Goal: Transaction & Acquisition: Purchase product/service

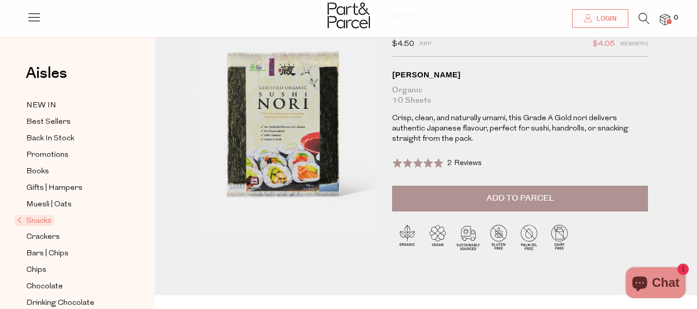
scroll to position [102, 0]
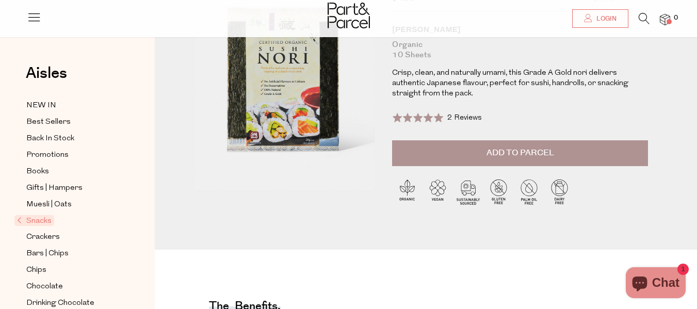
click at [475, 152] on button "Add to Parcel" at bounding box center [520, 153] width 256 height 26
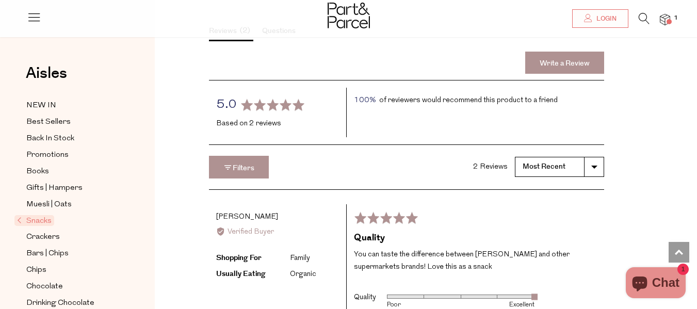
scroll to position [963, 0]
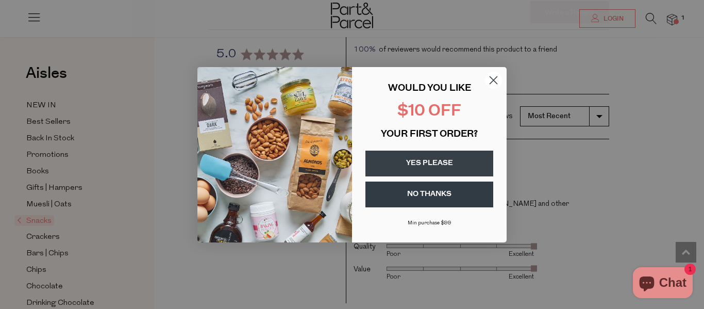
click at [415, 163] on button "YES PLEASE" at bounding box center [430, 164] width 128 height 26
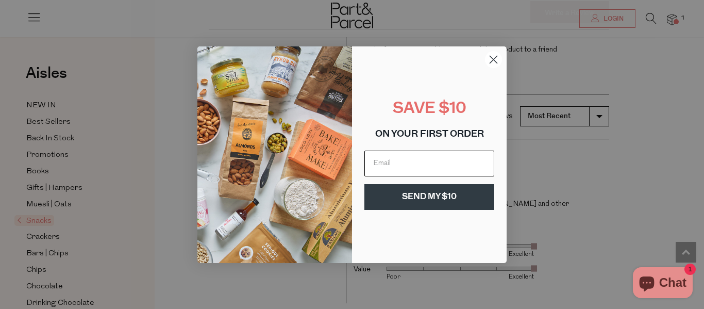
click at [402, 160] on input "Email" at bounding box center [430, 164] width 130 height 26
type input "[PERSON_NAME][EMAIL_ADDRESS][PERSON_NAME][DOMAIN_NAME]"
click at [421, 195] on button "SEND MY $10" at bounding box center [430, 197] width 130 height 26
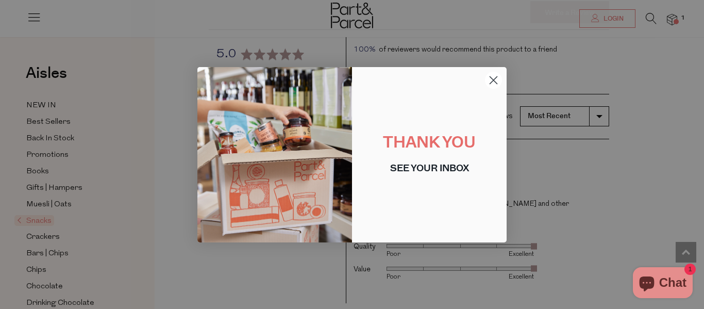
click at [492, 77] on circle "Close dialog" at bounding box center [493, 79] width 17 height 17
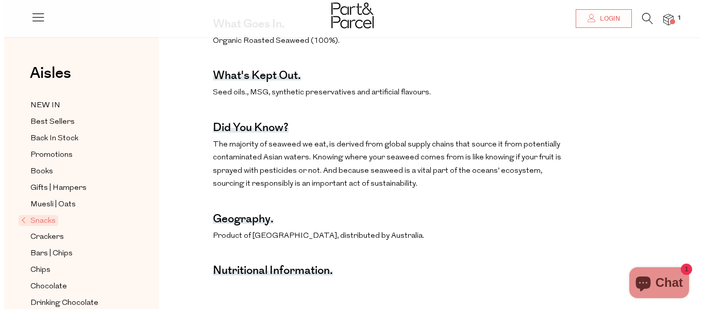
scroll to position [0, 0]
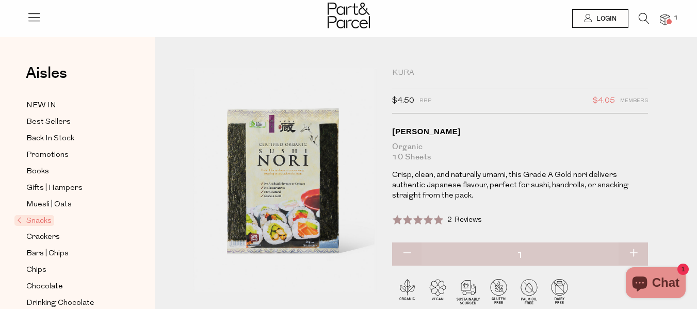
click at [32, 20] on icon at bounding box center [34, 17] width 14 height 14
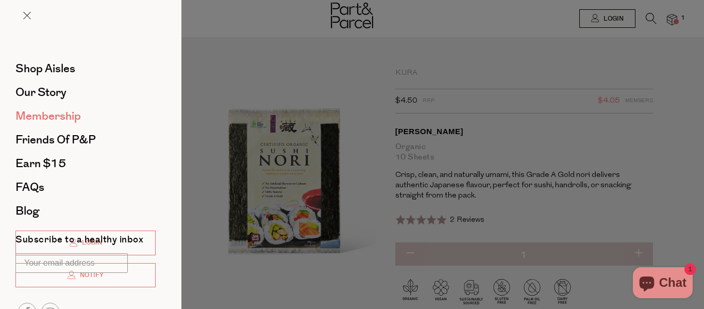
click at [50, 114] on span "Membership" at bounding box center [47, 116] width 65 height 17
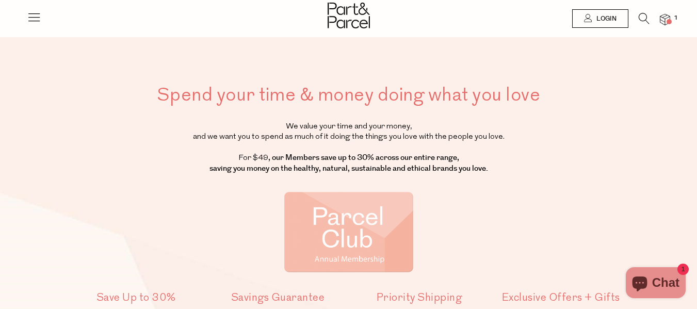
click at [662, 20] on img at bounding box center [665, 20] width 10 height 12
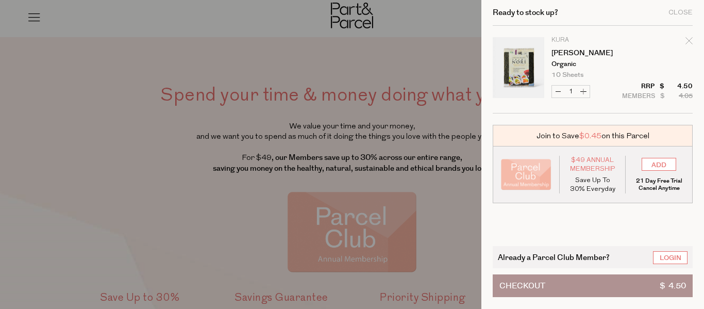
click at [583, 91] on button "Increase [PERSON_NAME]" at bounding box center [584, 92] width 12 height 12
type input "2"
click at [583, 91] on form "Image Product Total Qty Kura Sushi Nori Organic 10 Sheets Only 76 Available Dec…" at bounding box center [593, 70] width 200 height 88
click at [583, 91] on button "Increase [PERSON_NAME]" at bounding box center [584, 92] width 12 height 12
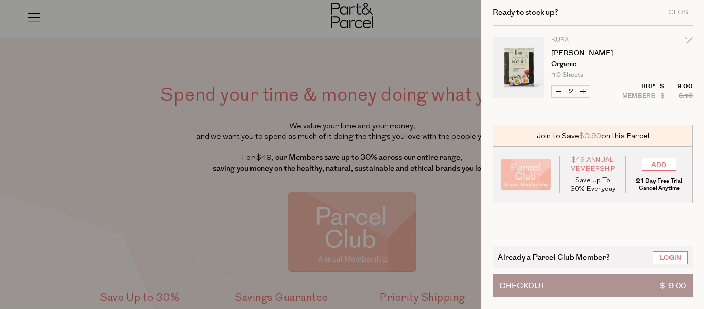
type input "3"
click at [583, 91] on form "Image Product Total Qty Kura Sushi Nori Organic 10 Sheets Only 76 Available Dec…" at bounding box center [593, 70] width 200 height 88
click at [583, 91] on button "Increase [PERSON_NAME]" at bounding box center [584, 92] width 12 height 12
type input "4"
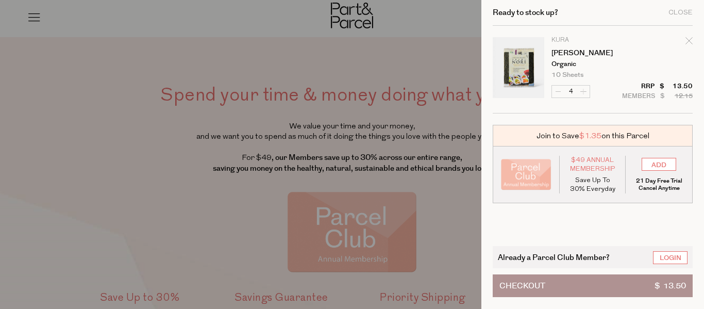
click at [583, 91] on form "Image Product Total Qty Kura Sushi Nori Organic 10 Sheets Only 76 Available Dec…" at bounding box center [593, 70] width 200 height 88
click at [583, 91] on button "Increase [PERSON_NAME]" at bounding box center [584, 92] width 12 height 12
type input "5"
click at [583, 91] on form "Image Product Total Qty Kura Sushi Nori Organic 10 Sheets Only 76 Available Dec…" at bounding box center [593, 70] width 200 height 88
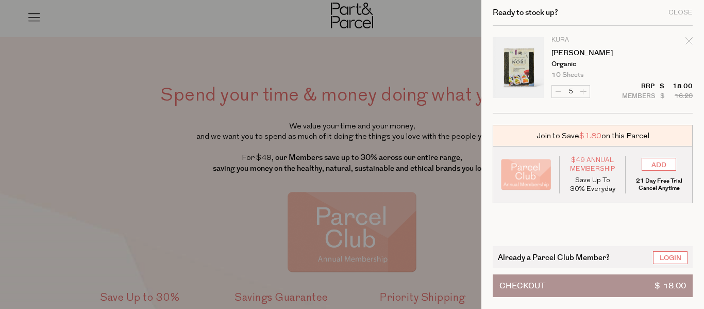
click at [583, 91] on form "Image Product Total Qty Kura Sushi Nori Organic 10 Sheets Only 76 Available Dec…" at bounding box center [593, 70] width 200 height 88
click at [583, 91] on button "Increase [PERSON_NAME]" at bounding box center [584, 92] width 12 height 12
type input "6"
click at [583, 91] on form "Image Product Total Qty Kura Sushi Nori Organic 10 Sheets Only 76 Available Dec…" at bounding box center [593, 70] width 200 height 88
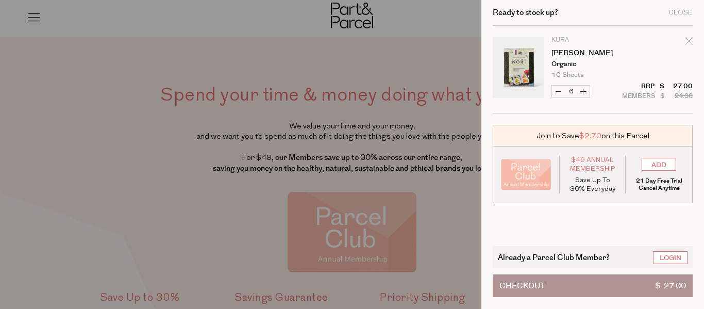
click at [583, 91] on button "Increase [PERSON_NAME]" at bounding box center [584, 92] width 12 height 12
type input "7"
click at [583, 91] on form "Image Product Total Qty Kura Sushi Nori Organic 10 Sheets Only 76 Available Dec…" at bounding box center [593, 70] width 200 height 88
click at [583, 91] on button "Increase [PERSON_NAME]" at bounding box center [584, 92] width 12 height 12
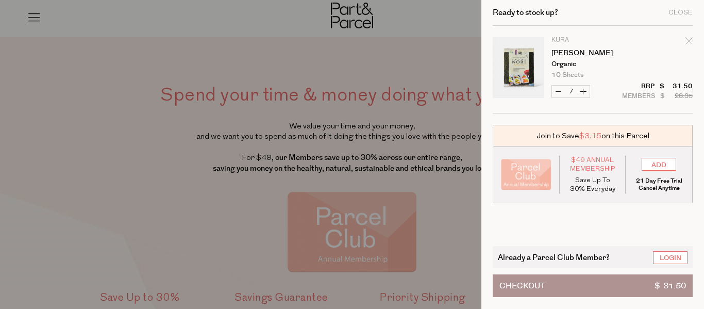
type input "8"
click at [583, 91] on form "Image Product Total Qty Kura Sushi Nori Organic 10 Sheets Only 76 Available Dec…" at bounding box center [593, 70] width 200 height 88
click at [583, 91] on button "Increase [PERSON_NAME]" at bounding box center [584, 92] width 12 height 12
type input "9"
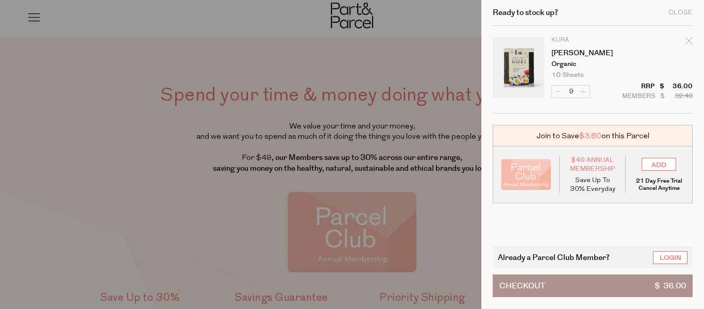
click at [583, 91] on form "Image Product Total Qty Kura Sushi Nori Organic 10 Sheets Only 76 Available Dec…" at bounding box center [593, 70] width 200 height 88
click at [583, 91] on button "Increase [PERSON_NAME]" at bounding box center [584, 92] width 12 height 12
type input "10"
click at [583, 91] on form "Image Product Total Qty Kura Sushi Nori Organic 10 Sheets Only 76 Available Dec…" at bounding box center [593, 70] width 200 height 88
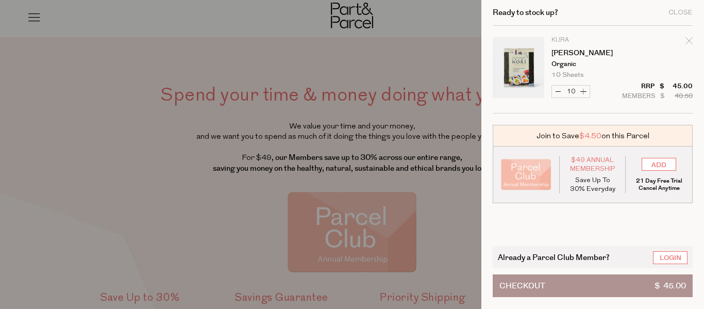
click at [583, 91] on button "Increase [PERSON_NAME]" at bounding box center [584, 92] width 12 height 12
type input "11"
click at [583, 91] on form "Image Product Total Qty Kura Sushi Nori Organic 10 Sheets Only 76 Available Dec…" at bounding box center [593, 70] width 200 height 88
click at [583, 91] on button "Increase [PERSON_NAME]" at bounding box center [584, 92] width 12 height 12
type input "12"
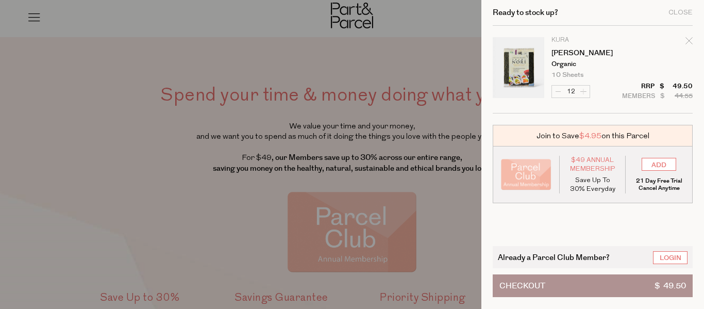
click at [583, 91] on form "Image Product Total Qty Kura Sushi Nori Organic 10 Sheets Only 76 Available Dec…" at bounding box center [593, 70] width 200 height 88
click at [583, 91] on button "Increase [PERSON_NAME]" at bounding box center [584, 92] width 12 height 12
type input "13"
click at [583, 91] on button "Increase [PERSON_NAME]" at bounding box center [584, 92] width 12 height 12
type input "14"
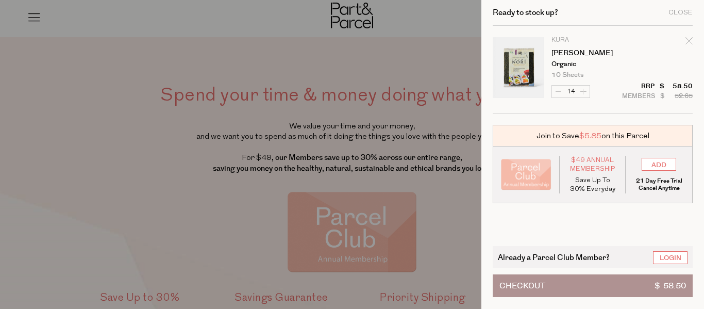
click at [583, 91] on form "Image Product Total Qty Kura Sushi Nori Organic 10 Sheets Only 76 Available Dec…" at bounding box center [593, 70] width 200 height 88
click at [583, 91] on button "Increase [PERSON_NAME]" at bounding box center [584, 92] width 12 height 12
type input "15"
click at [583, 91] on form "Image Product Total Qty Kura Sushi Nori Organic 10 Sheets Only 76 Available Dec…" at bounding box center [593, 70] width 200 height 88
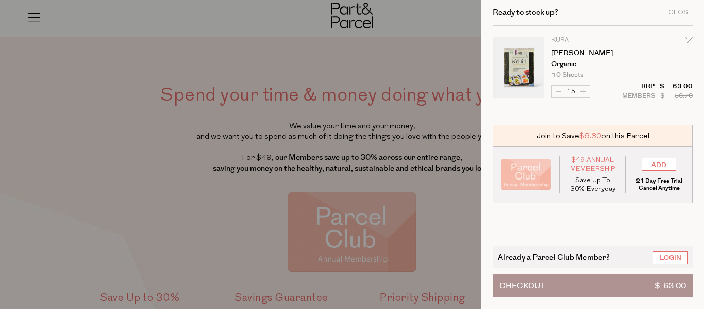
click at [583, 91] on form "Image Product Total Qty Kura Sushi Nori Organic 10 Sheets Only 76 Available Dec…" at bounding box center [593, 70] width 200 height 88
click at [583, 91] on button "Increase [PERSON_NAME]" at bounding box center [584, 92] width 12 height 12
type input "16"
click at [583, 91] on form "Image Product Total Qty Kura Sushi Nori Organic 10 Sheets Only 76 Available Dec…" at bounding box center [593, 70] width 200 height 88
click at [583, 90] on button "Increase [PERSON_NAME]" at bounding box center [584, 92] width 12 height 12
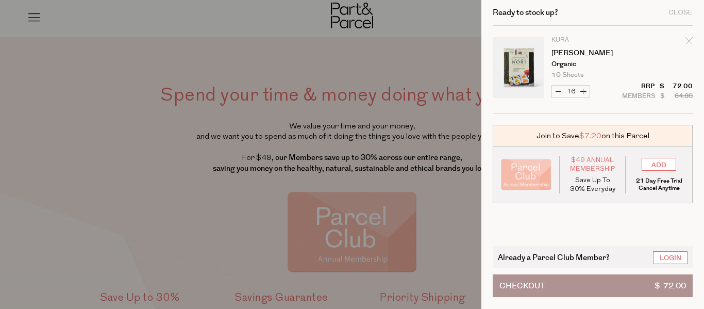
type input "17"
click at [583, 90] on form "Image Product Total Qty Kura Sushi Nori Organic 10 Sheets Only 76 Available Dec…" at bounding box center [593, 70] width 200 height 88
click at [583, 90] on button "Increase [PERSON_NAME]" at bounding box center [584, 92] width 12 height 12
type input "18"
click at [583, 90] on button "Increase [PERSON_NAME]" at bounding box center [584, 92] width 12 height 12
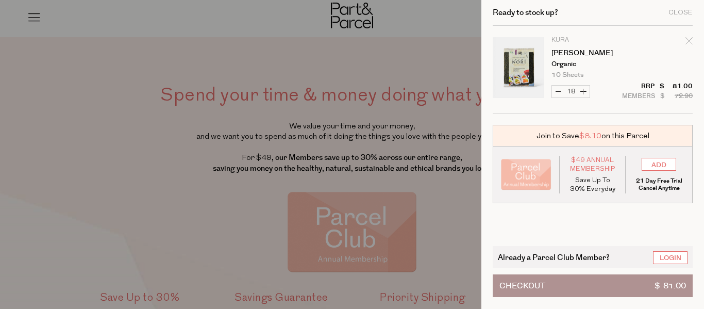
type input "19"
click at [583, 90] on button "Increase [PERSON_NAME]" at bounding box center [584, 92] width 12 height 12
type input "20"
click at [583, 90] on button "Increase [PERSON_NAME]" at bounding box center [584, 92] width 12 height 12
type input "21"
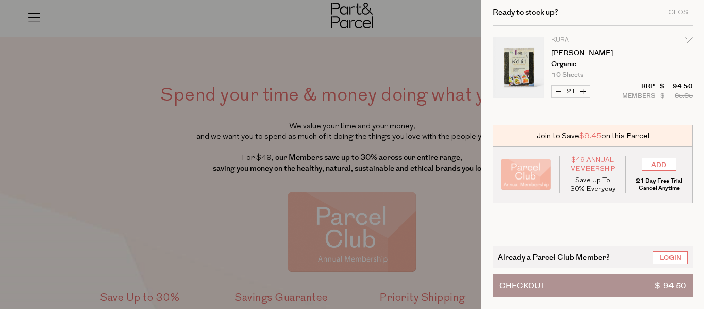
click at [583, 90] on button "Increase [PERSON_NAME]" at bounding box center [584, 92] width 12 height 12
type input "22"
click at [583, 90] on form "Image Product Total Qty Kura Sushi Nori Organic 10 Sheets Only 76 Available Dec…" at bounding box center [593, 70] width 200 height 88
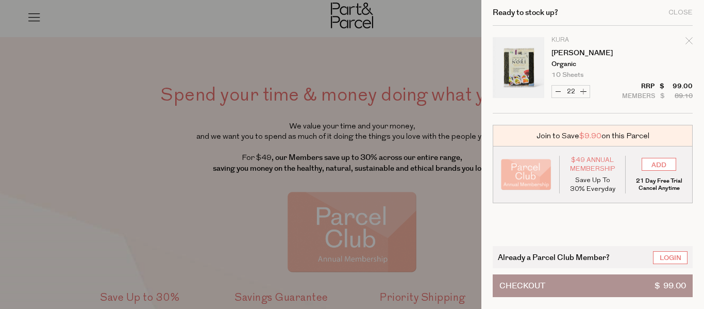
click at [583, 90] on button "Increase [PERSON_NAME]" at bounding box center [584, 92] width 12 height 12
type input "23"
click at [583, 90] on form "Image Product Total Qty Kura Sushi Nori Organic 10 Sheets Only 76 Available Dec…" at bounding box center [593, 70] width 200 height 88
click at [585, 91] on button "Increase [PERSON_NAME]" at bounding box center [584, 92] width 12 height 12
type input "24"
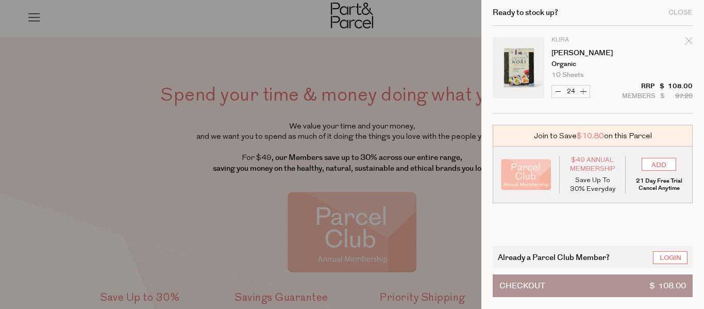
click at [585, 91] on button "Increase [PERSON_NAME]" at bounding box center [584, 92] width 12 height 12
type input "25"
click at [585, 91] on form "Image Product Total Qty Kura Sushi Nori Organic 10 Sheets Only 76 Available Dec…" at bounding box center [593, 70] width 200 height 88
click at [582, 91] on button "Increase [PERSON_NAME]" at bounding box center [584, 92] width 12 height 12
type input "26"
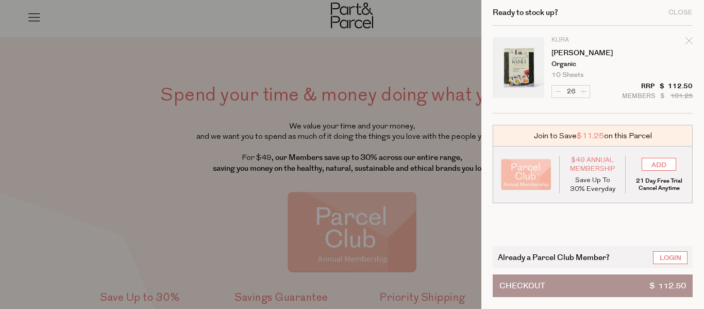
click at [582, 91] on form "Image Product Total Qty Kura Sushi Nori Organic 10 Sheets Only 76 Available Dec…" at bounding box center [593, 70] width 200 height 88
click at [582, 91] on button "Increase [PERSON_NAME]" at bounding box center [584, 92] width 12 height 12
type input "27"
click at [582, 91] on button "Increase [PERSON_NAME]" at bounding box center [584, 92] width 12 height 12
type input "28"
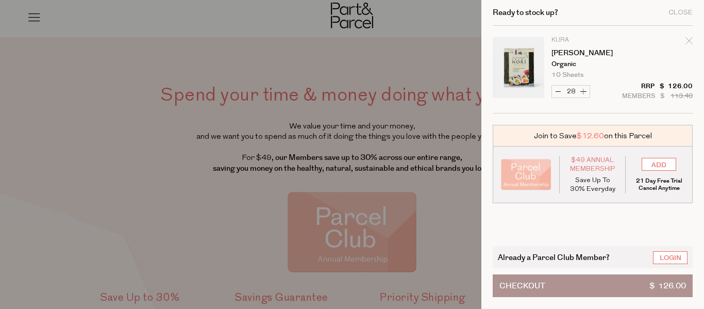
click at [582, 91] on button "Increase [PERSON_NAME]" at bounding box center [584, 92] width 12 height 12
type input "29"
click at [582, 91] on button "Increase [PERSON_NAME]" at bounding box center [584, 92] width 12 height 12
type input "30"
click at [592, 274] on button "Checkout $ 135.00" at bounding box center [593, 285] width 200 height 23
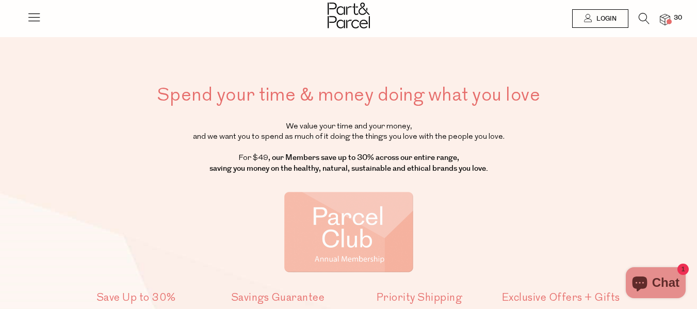
click at [662, 19] on img at bounding box center [665, 20] width 10 height 12
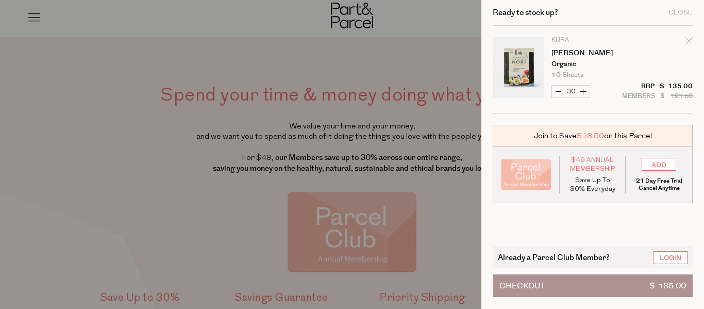
click at [584, 93] on button "Increase [PERSON_NAME]" at bounding box center [584, 92] width 12 height 12
type input "31"
click at [584, 93] on form "Image Product Total Qty Kura Sushi Nori Organic 10 Sheets Only 76 Available Dec…" at bounding box center [593, 70] width 200 height 88
click at [584, 93] on button "Increase [PERSON_NAME]" at bounding box center [584, 92] width 12 height 12
type input "32"
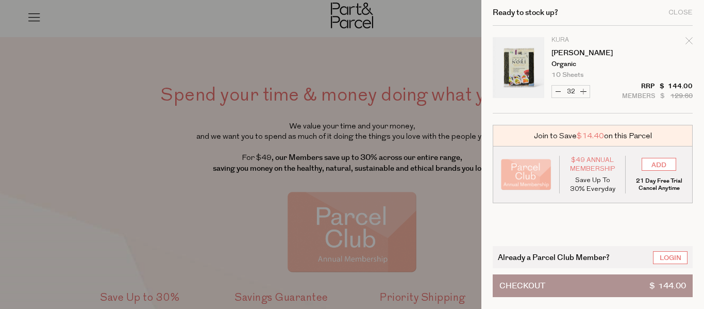
click at [584, 93] on button "Increase [PERSON_NAME]" at bounding box center [584, 92] width 12 height 12
type input "33"
click at [584, 93] on button "Increase [PERSON_NAME]" at bounding box center [584, 92] width 12 height 12
type input "34"
click at [669, 11] on div "Close" at bounding box center [681, 12] width 24 height 7
